Goal: Find specific page/section: Find specific page/section

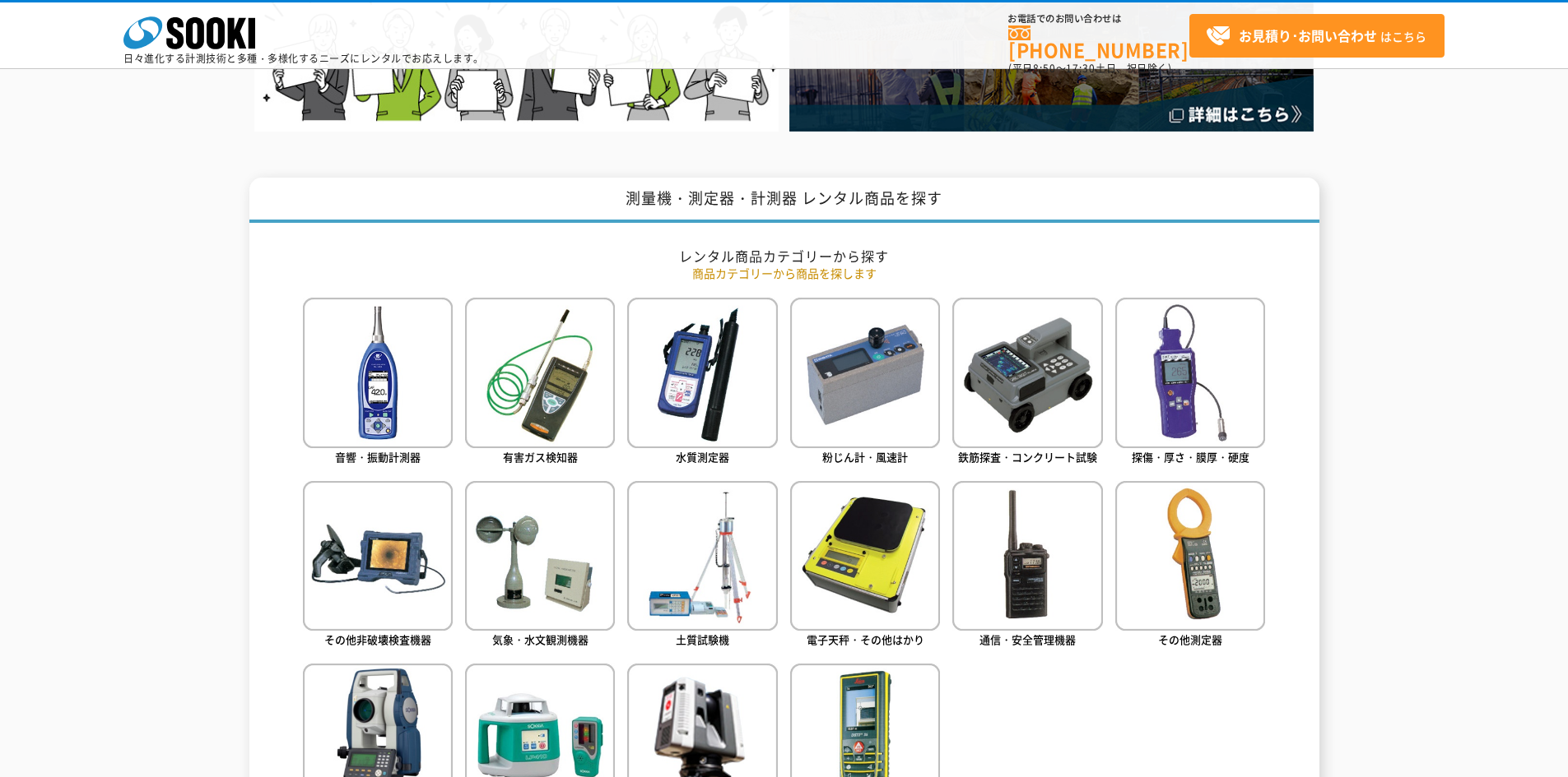
scroll to position [823, 0]
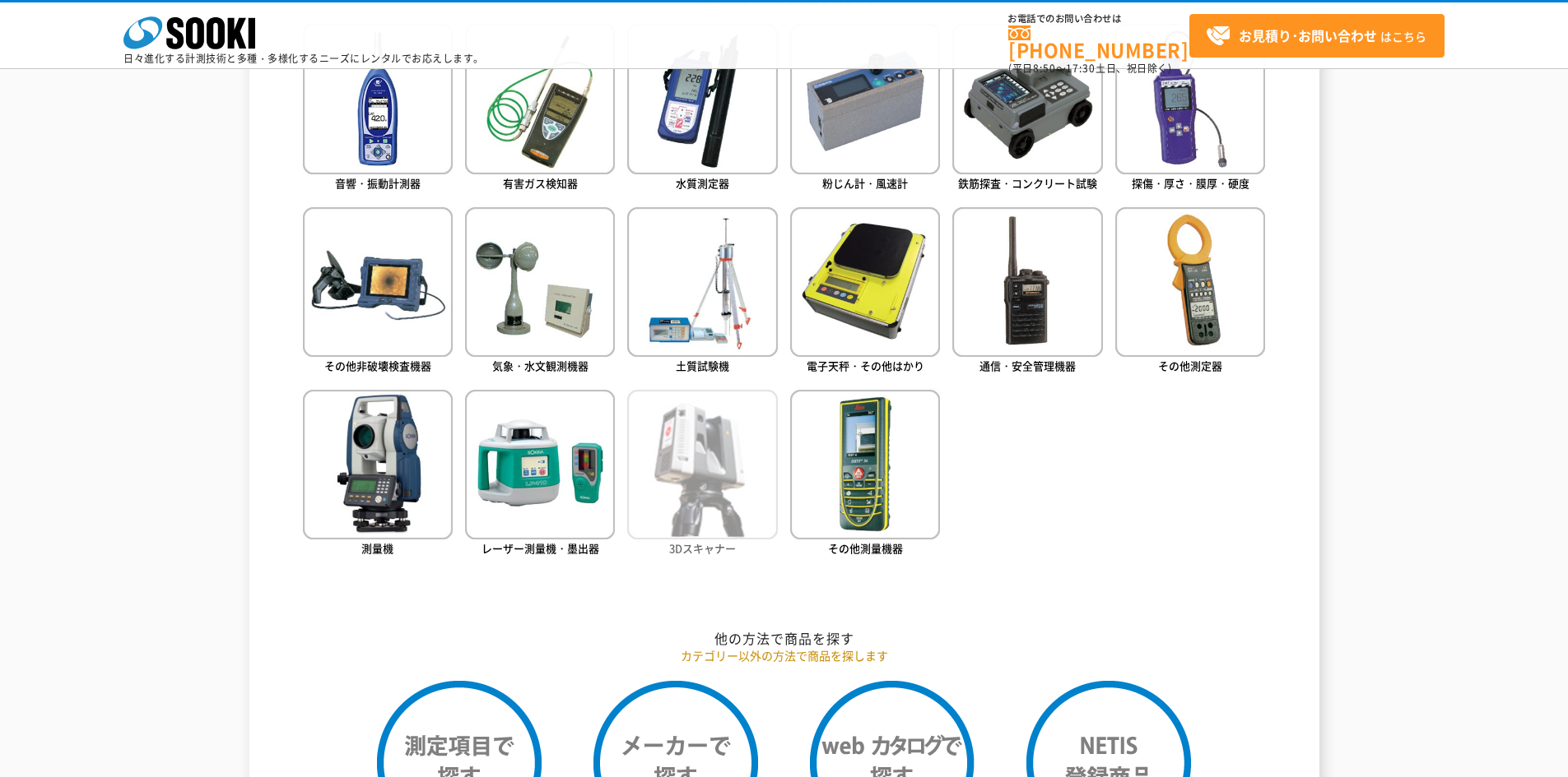
click at [723, 449] on img at bounding box center [702, 465] width 149 height 149
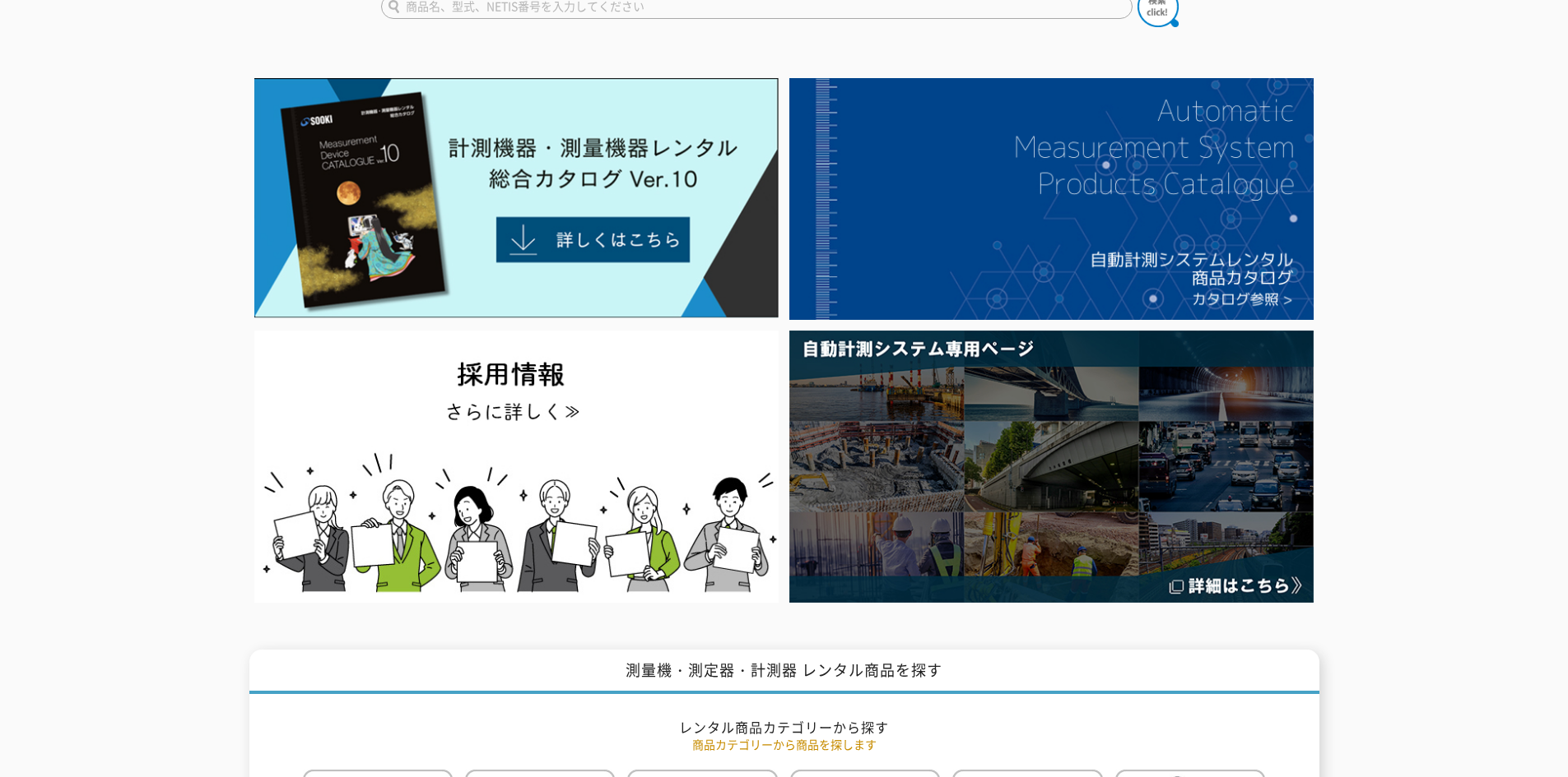
scroll to position [0, 0]
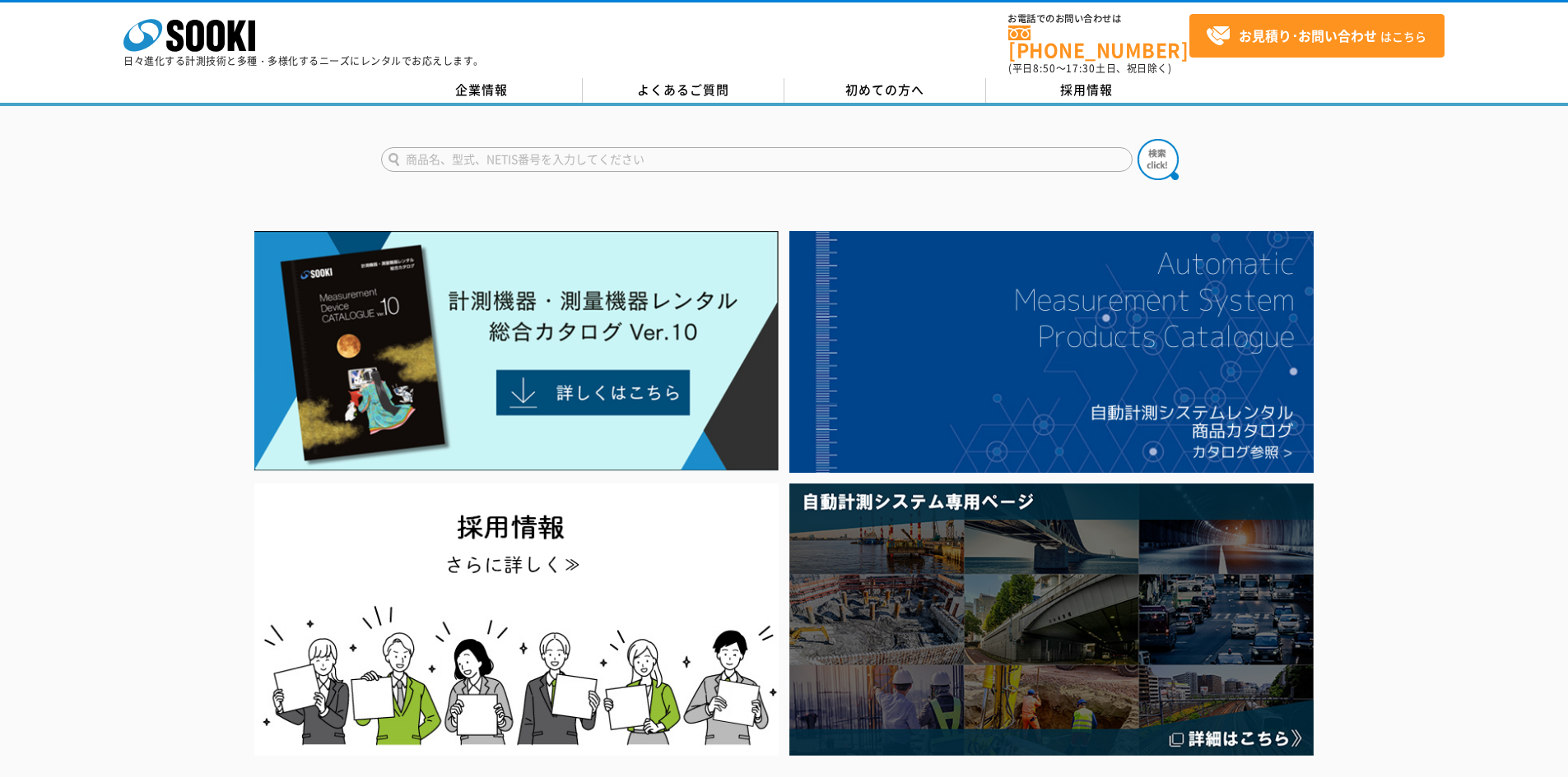
click at [640, 147] on input "text" at bounding box center [756, 160] width 751 height 25
click at [639, 147] on input "text" at bounding box center [756, 160] width 751 height 25
click at [630, 156] on input "text" at bounding box center [756, 160] width 751 height 25
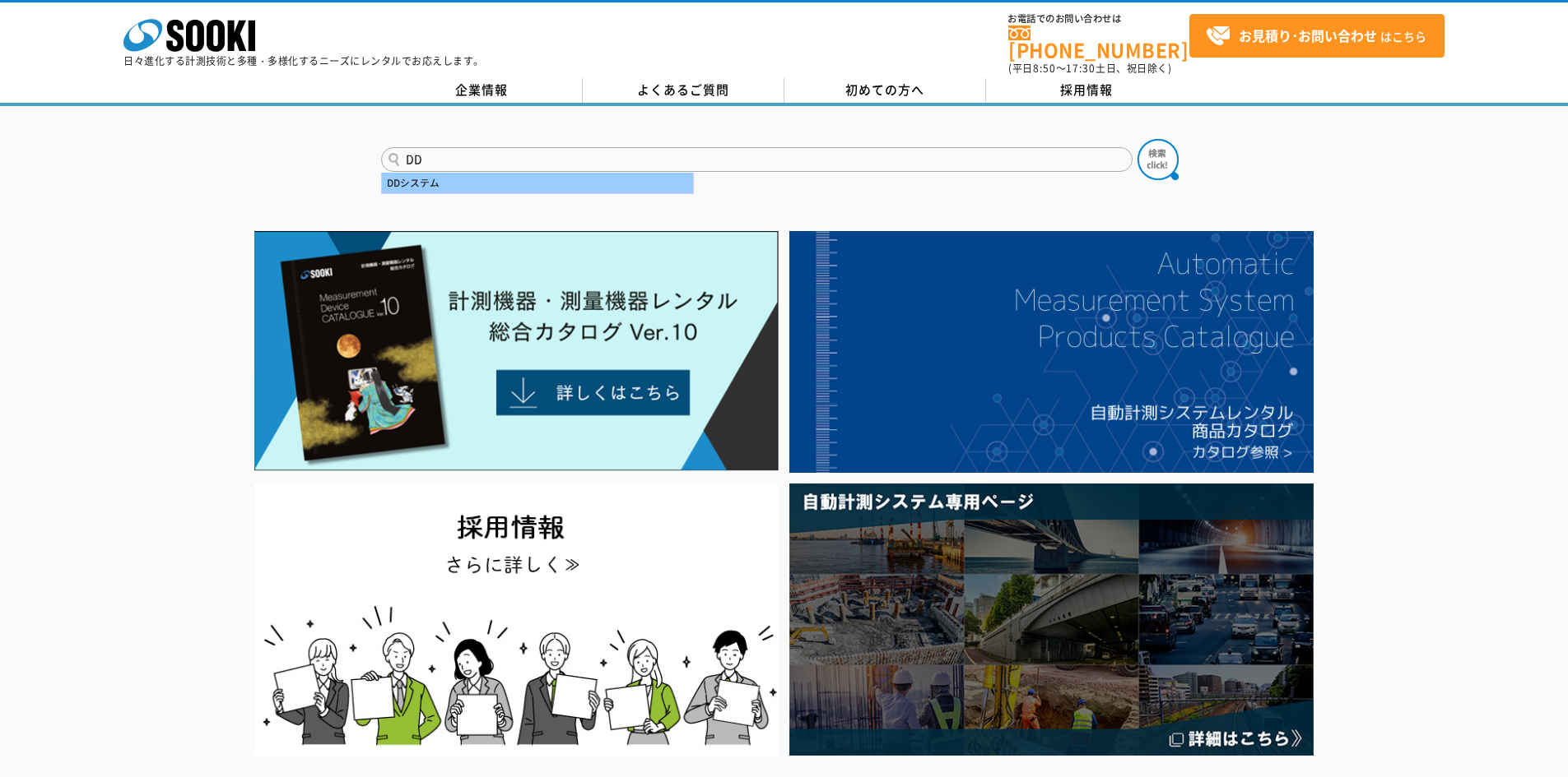
click at [427, 176] on div "DDシステム" at bounding box center [537, 183] width 311 height 20
type input "DDシステム"
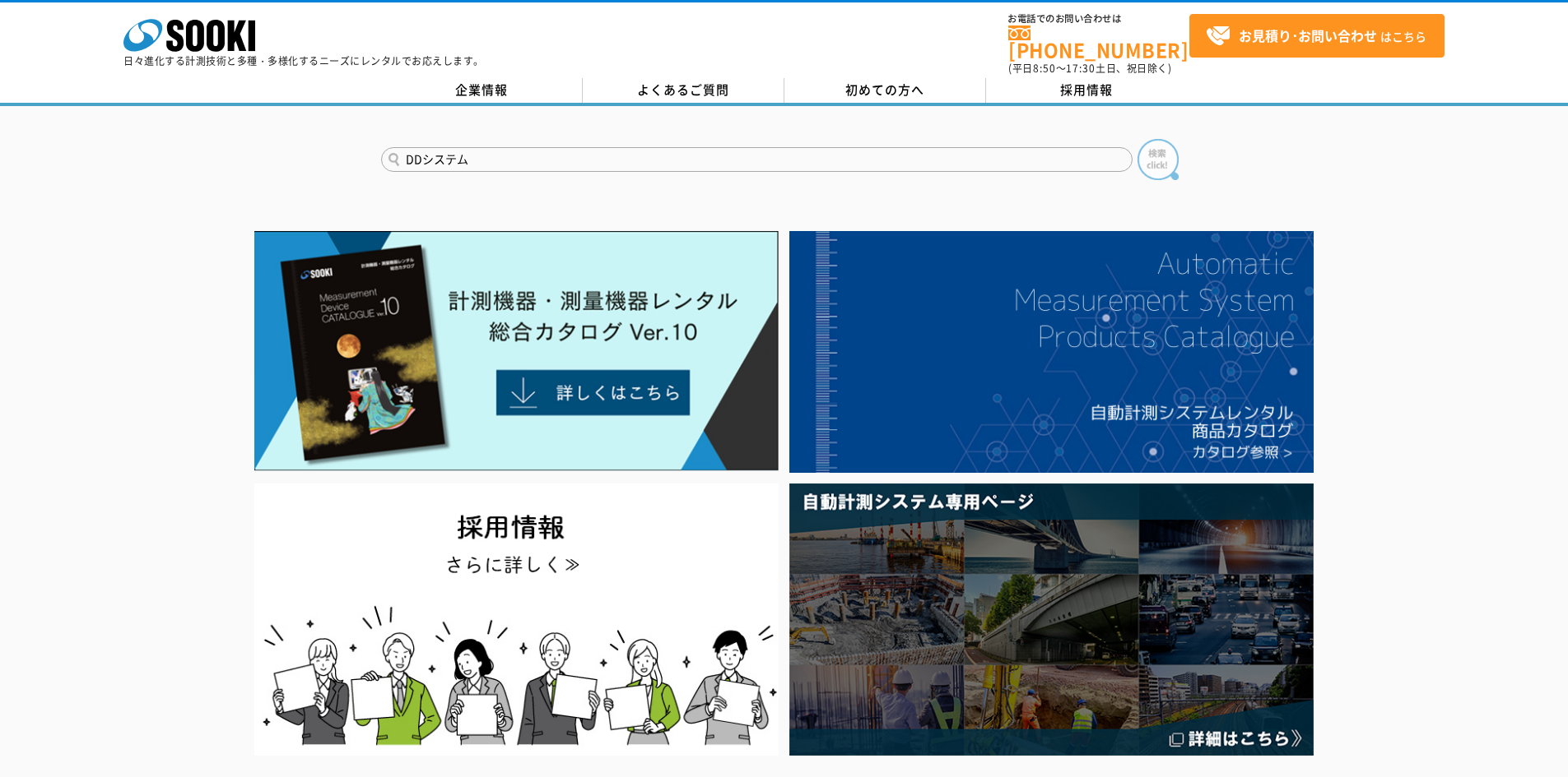
click at [1157, 150] on img at bounding box center [1157, 159] width 41 height 41
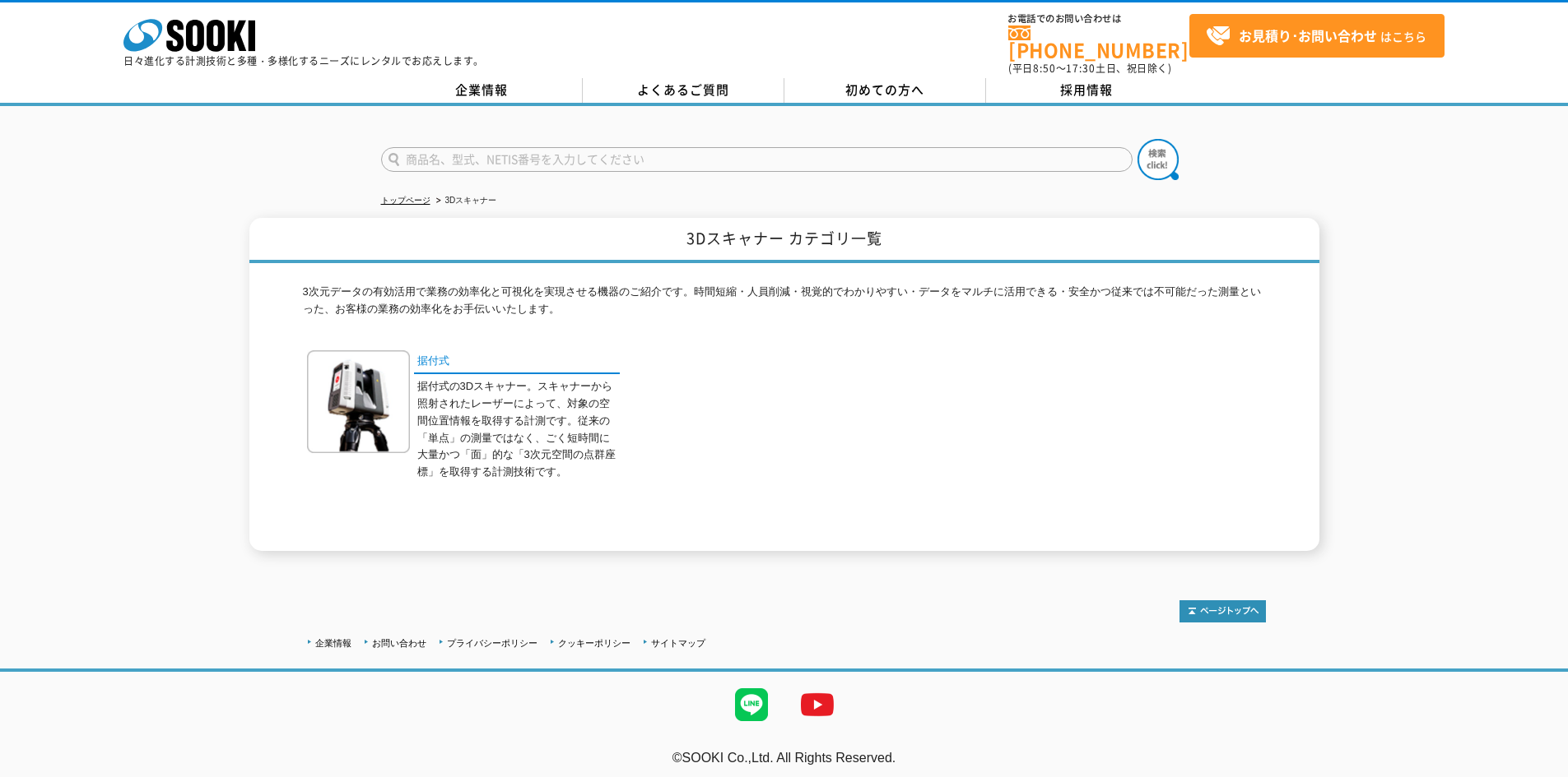
drag, startPoint x: 1440, startPoint y: 373, endPoint x: 1159, endPoint y: 321, distance: 285.8
click at [1439, 373] on div "3Dスキャナー カテゴリ一覧 3次元データの有効活用で業務の効率化と可視化を実現させる機器のご紹介です。時間短縮・人員削減・視覚的でわかりやすい・データをマル…" at bounding box center [784, 385] width 1568 height 333
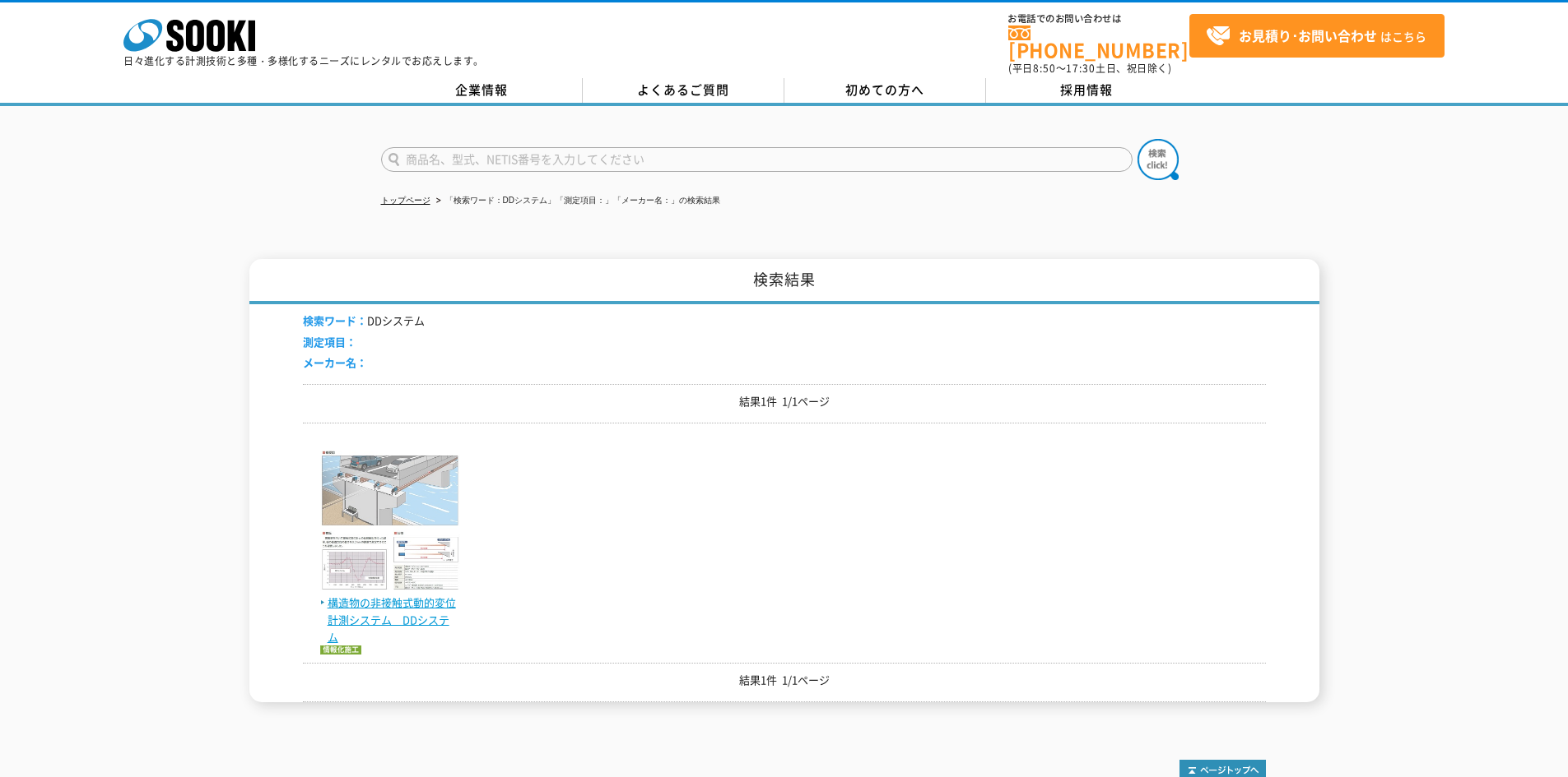
click at [408, 597] on span "構造物の非接触式動的変位計測システム　DDシステム" at bounding box center [390, 620] width 140 height 51
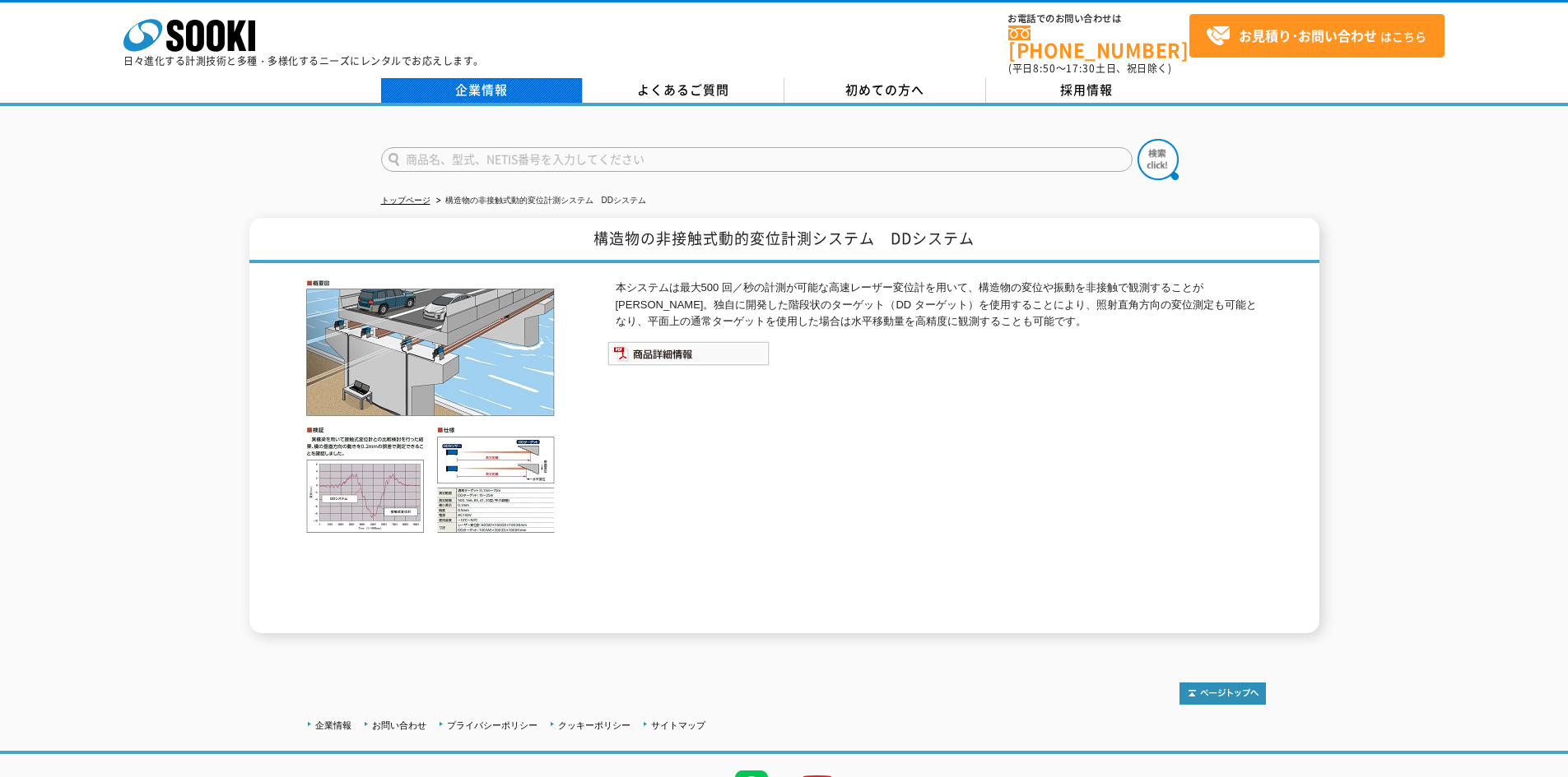
click at [509, 83] on link "企業情報" at bounding box center [482, 91] width 202 height 25
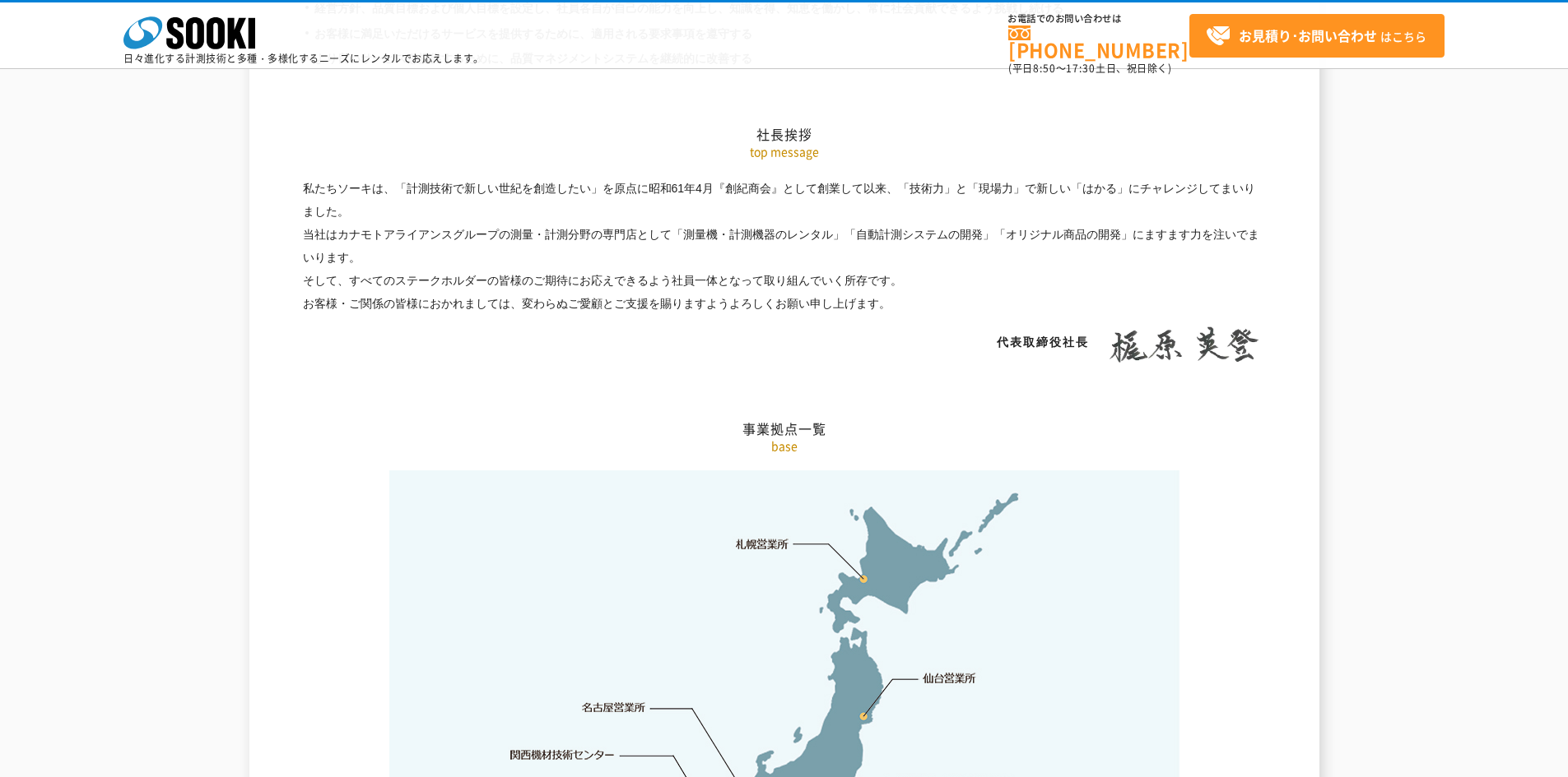
scroll to position [3291, 0]
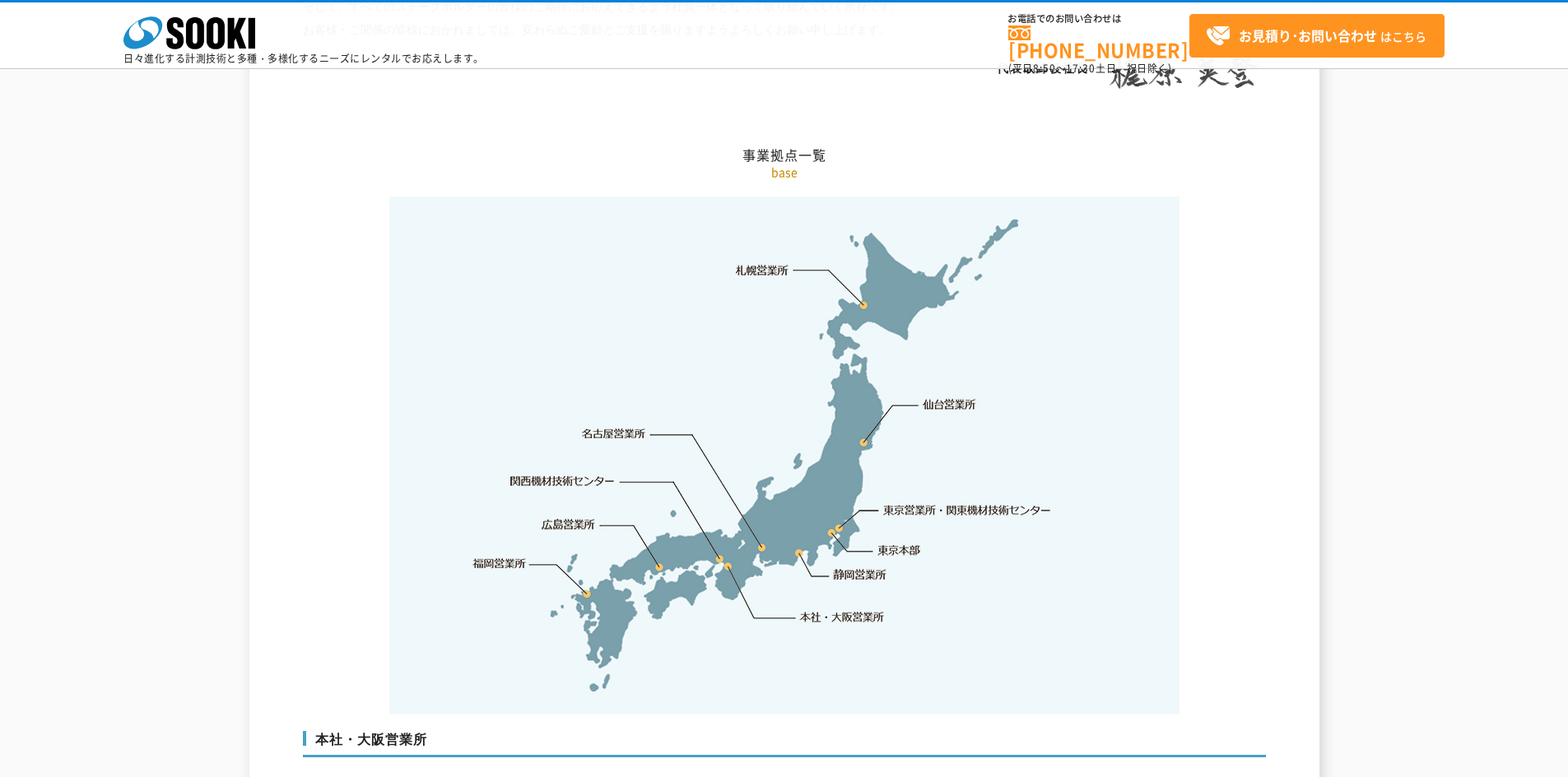
click at [930, 501] on link "東京営業所・関東機材技術センター" at bounding box center [968, 509] width 168 height 16
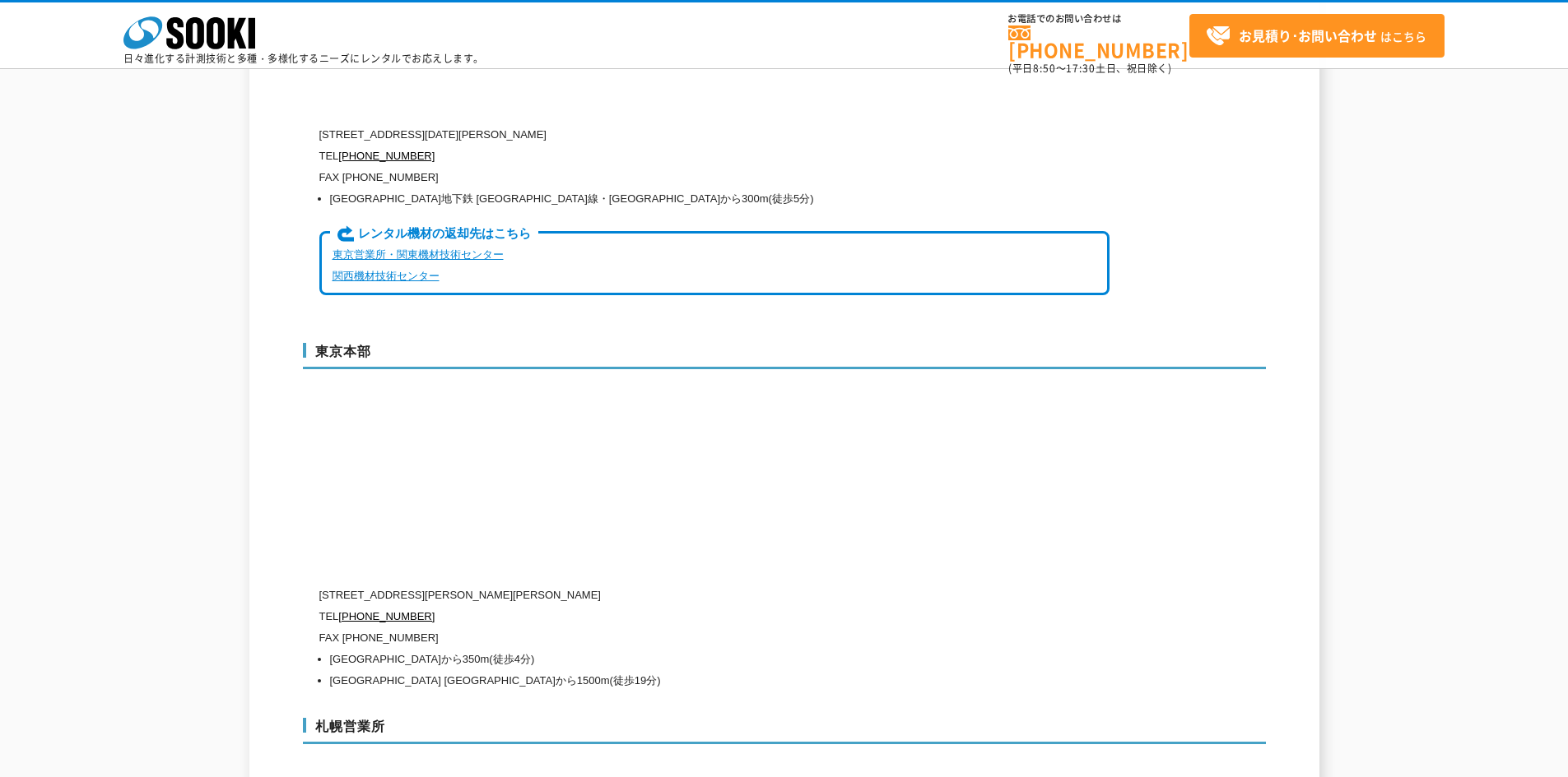
scroll to position [4074, 0]
